Goal: Task Accomplishment & Management: Manage account settings

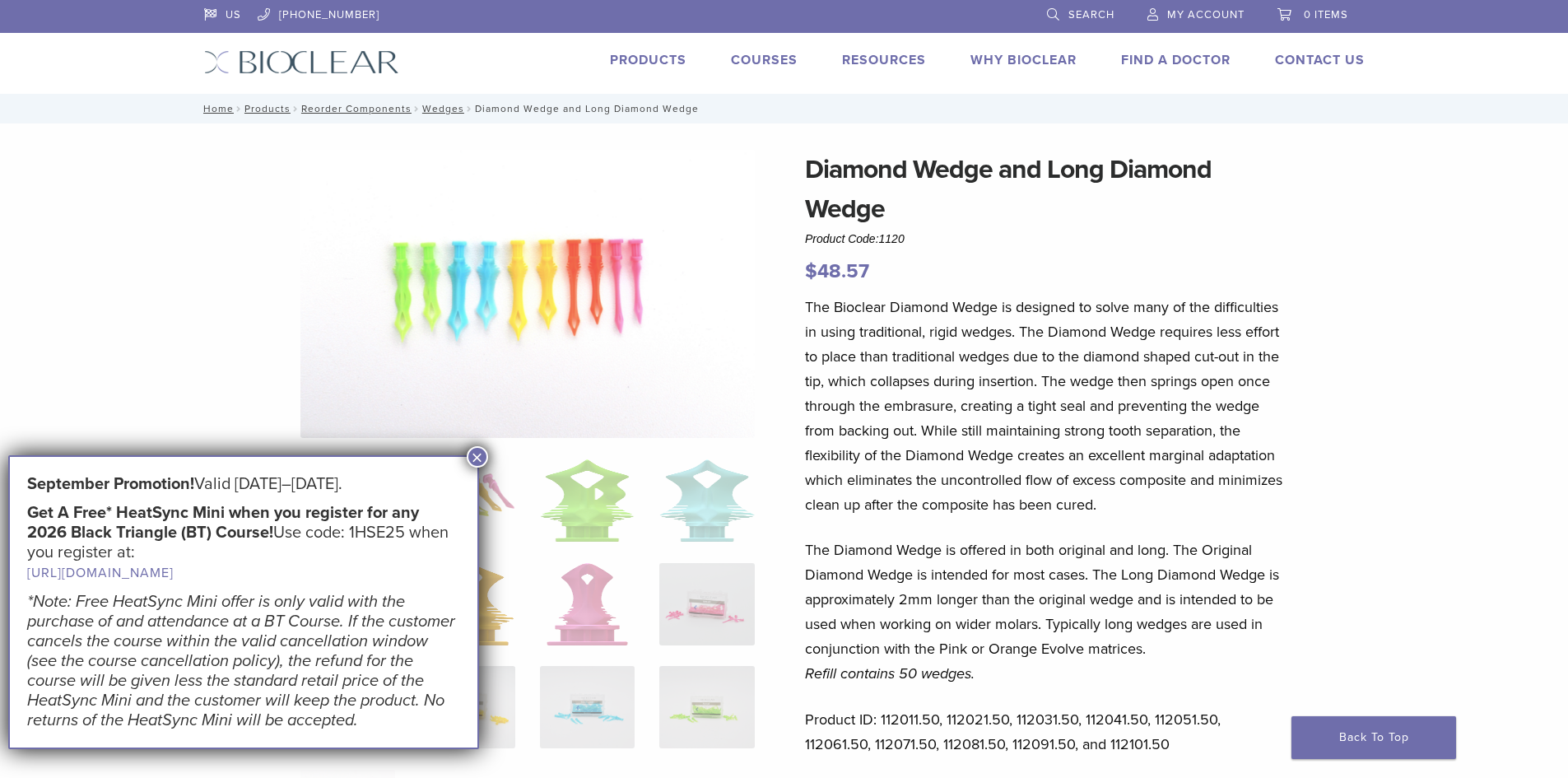
click at [1200, 13] on span "My Account" at bounding box center [1206, 15] width 78 height 13
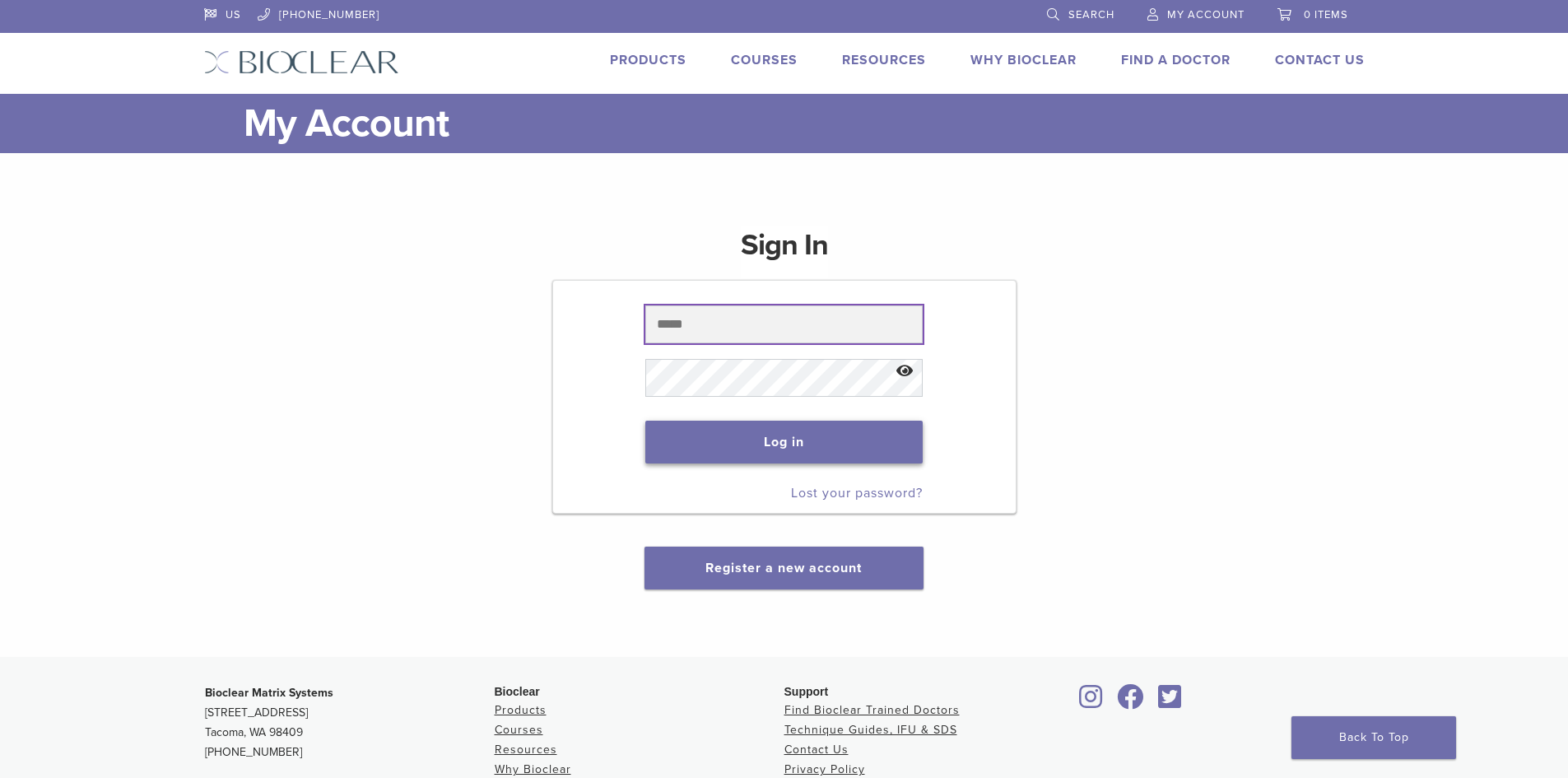
type input "**********"
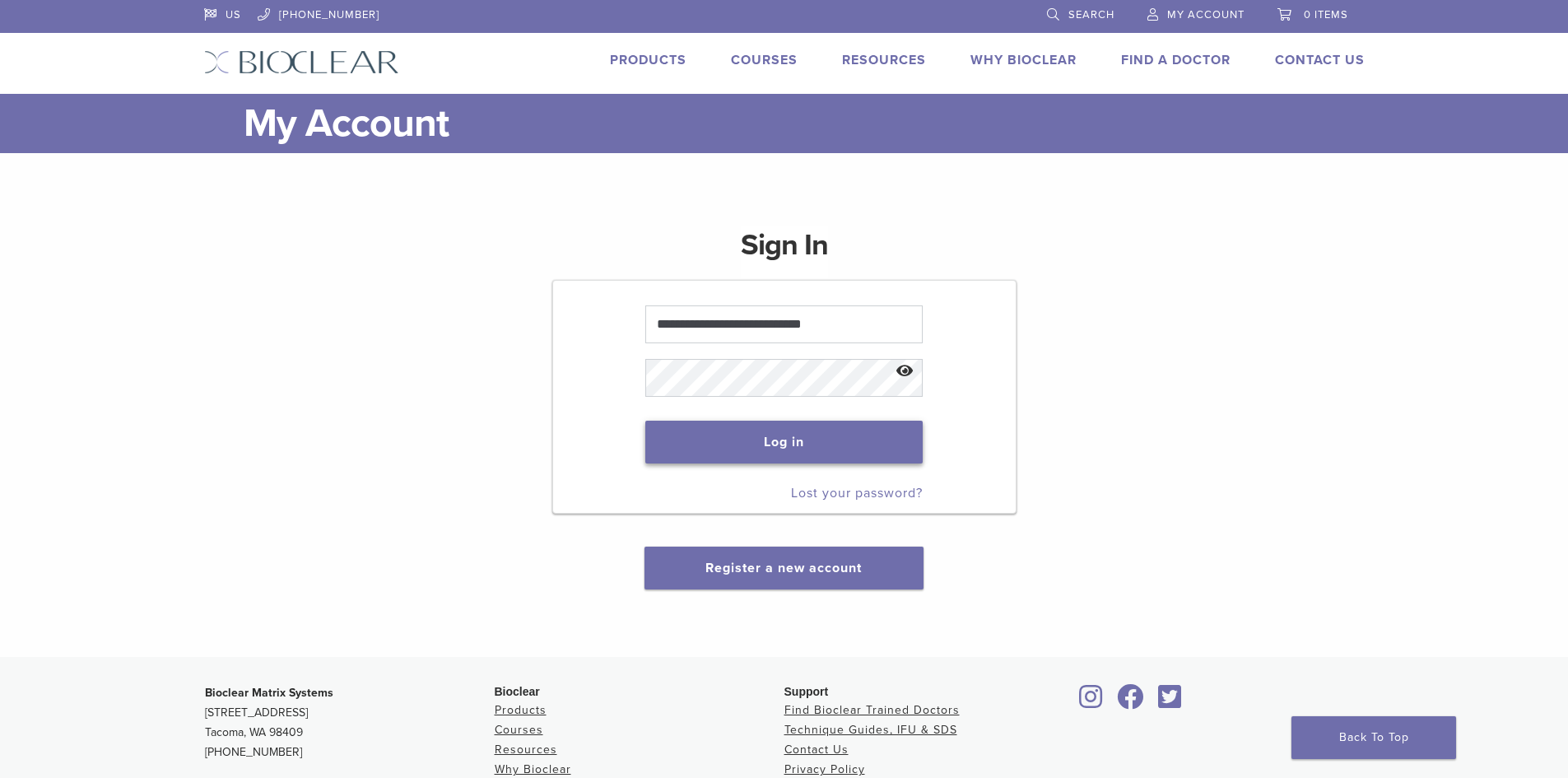
click at [757, 444] on button "Log in" at bounding box center [784, 441] width 277 height 43
